Goal: Task Accomplishment & Management: Manage account settings

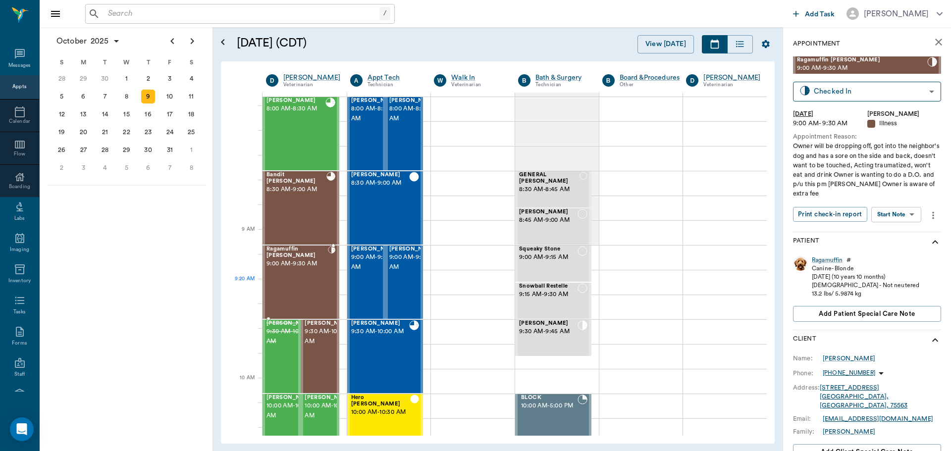
scroll to position [198, 0]
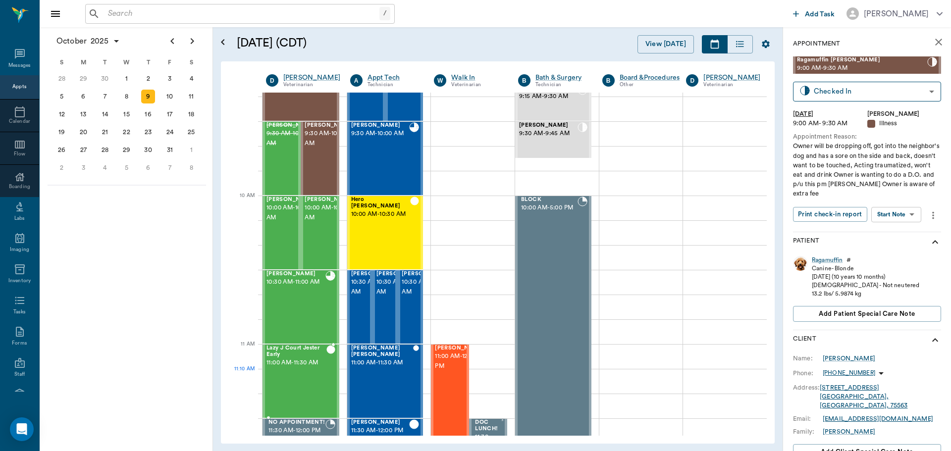
click at [307, 379] on div "Lazy J Court Jester Early 11:00 AM - 11:30 AM" at bounding box center [296, 381] width 60 height 72
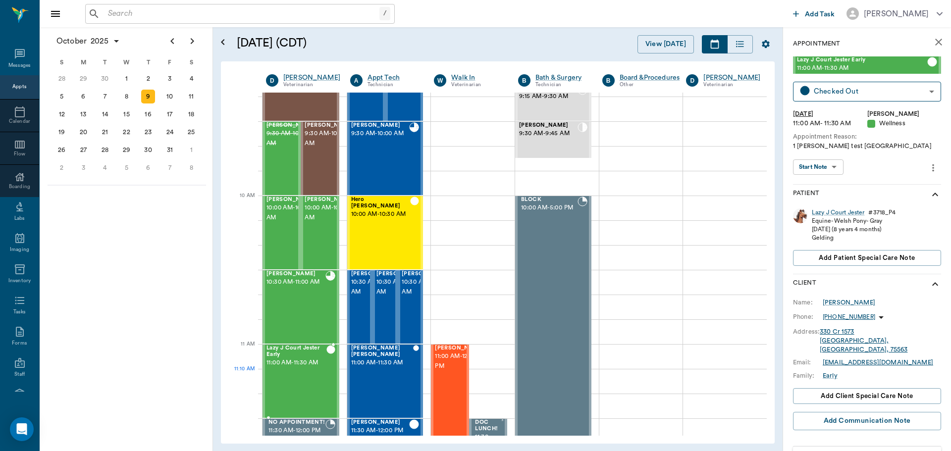
click at [302, 389] on div "Lazy J Court Jester Early 11:00 AM - 11:30 AM" at bounding box center [296, 381] width 60 height 72
click at [835, 212] on div "Lazy J Court Jester" at bounding box center [837, 212] width 52 height 8
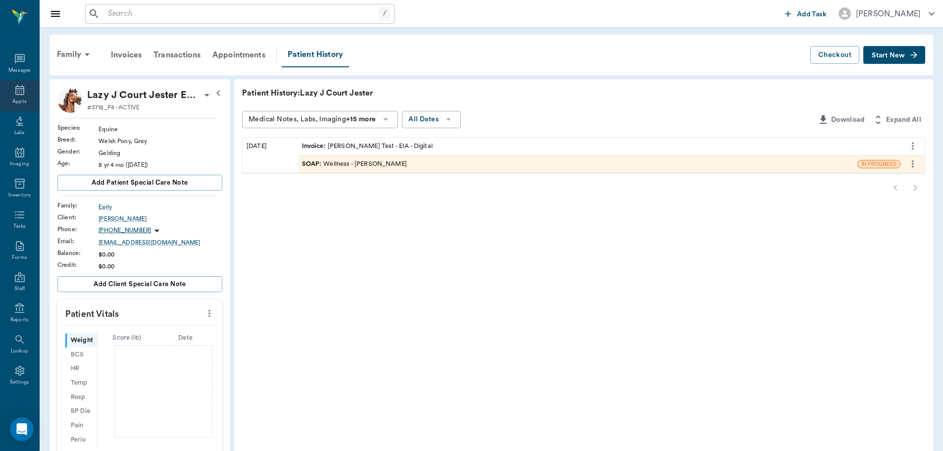
click at [19, 90] on icon at bounding box center [20, 90] width 12 height 12
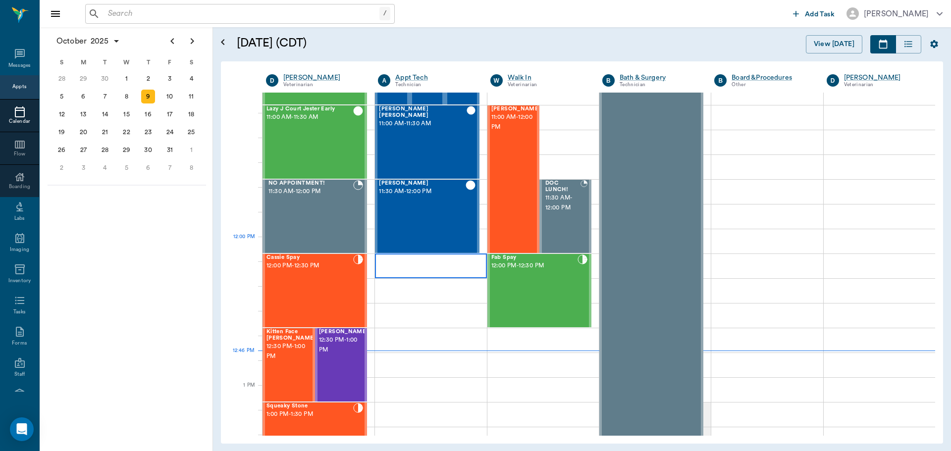
scroll to position [396, 0]
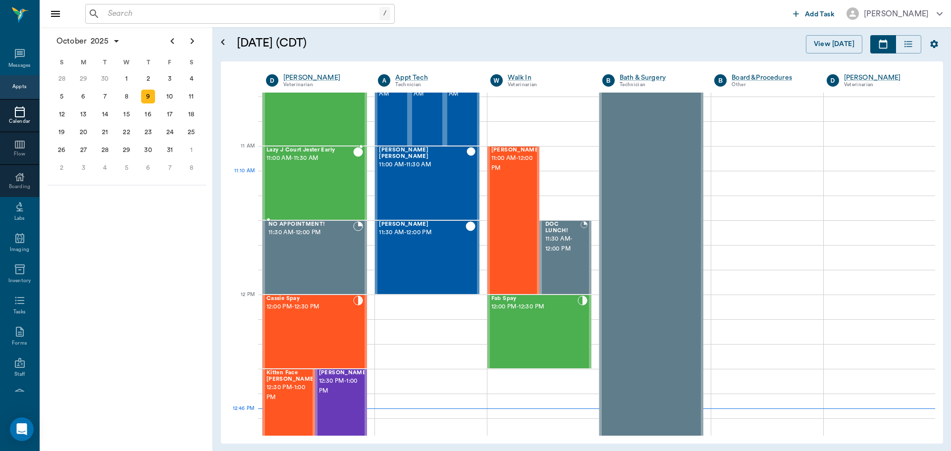
click at [307, 187] on div "Lazy J Court Jester Early 11:00 AM - 11:30 AM" at bounding box center [309, 183] width 87 height 72
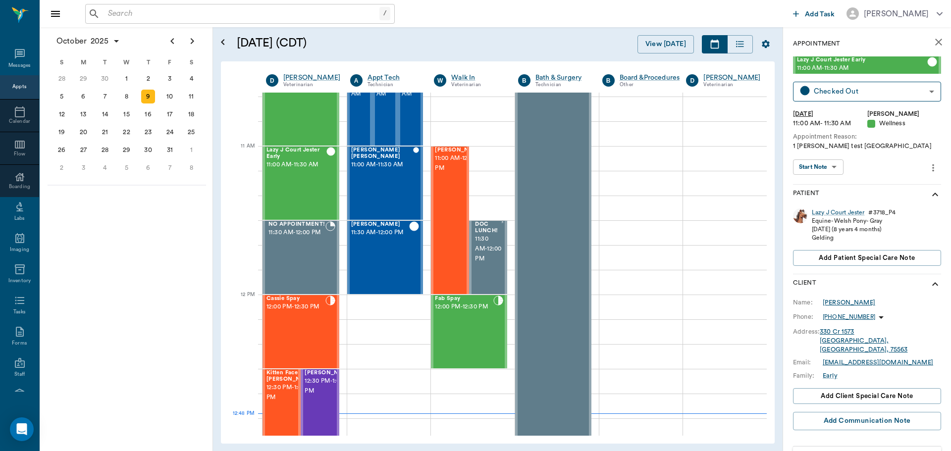
click at [835, 300] on div "[PERSON_NAME]" at bounding box center [848, 302] width 52 height 9
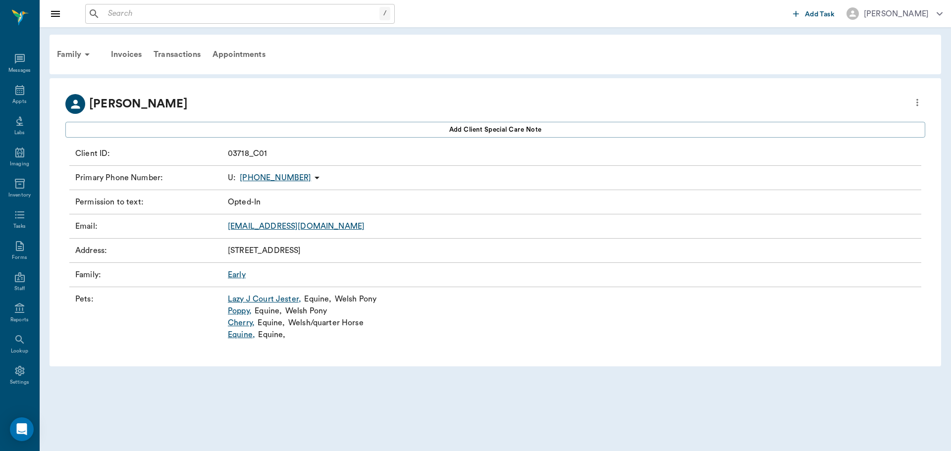
drag, startPoint x: 228, startPoint y: 250, endPoint x: 332, endPoint y: 250, distance: 104.0
click at [300, 250] on p "[STREET_ADDRESS]" at bounding box center [264, 251] width 73 height 12
copy p "[STREET_ADDRESS]"
click at [5, 102] on div "Appts" at bounding box center [19, 95] width 39 height 31
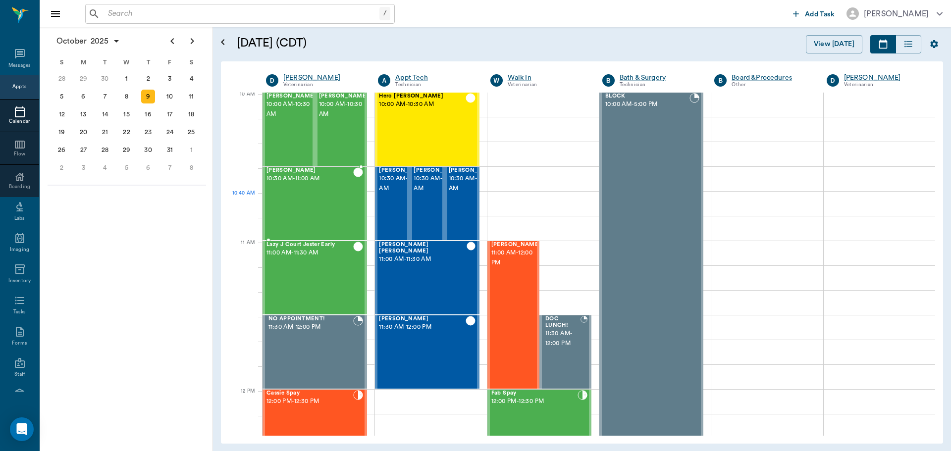
scroll to position [299, 0]
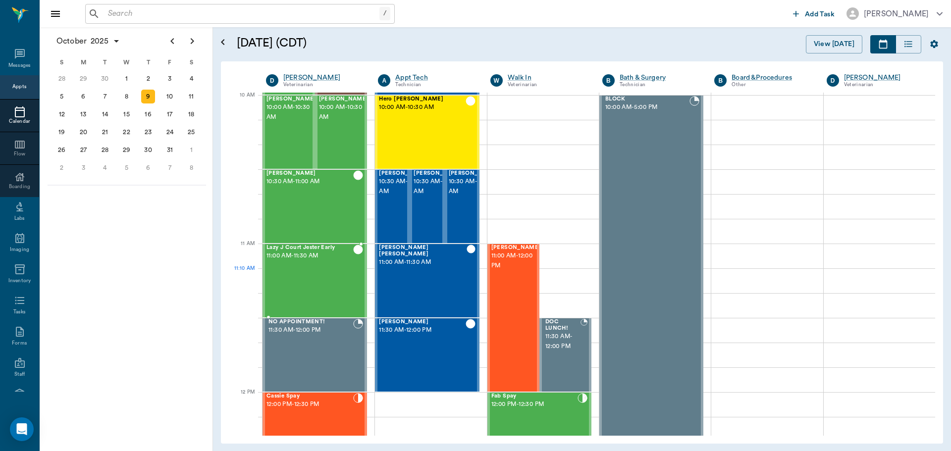
click at [309, 279] on div "Lazy J Court Jester Early 11:00 AM - 11:30 AM" at bounding box center [309, 281] width 87 height 72
